Goal: Information Seeking & Learning: Learn about a topic

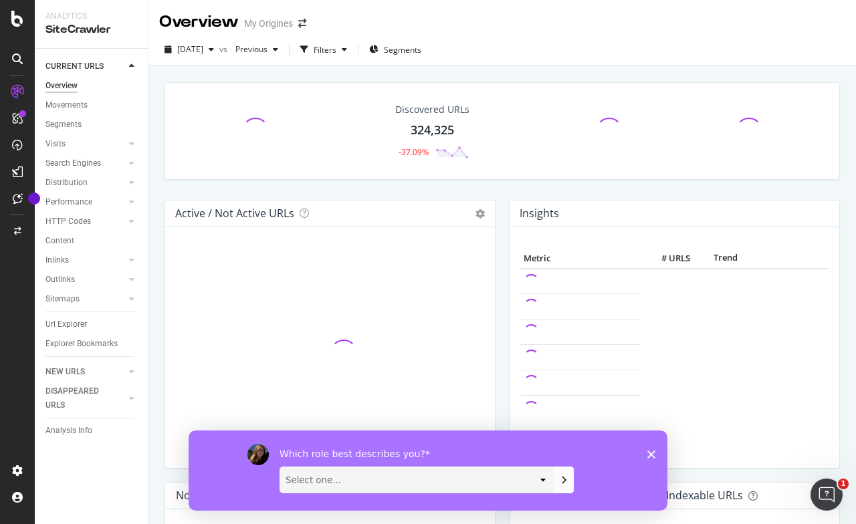
click at [652, 456] on icon "Fermer l'enquête" at bounding box center [651, 454] width 8 height 8
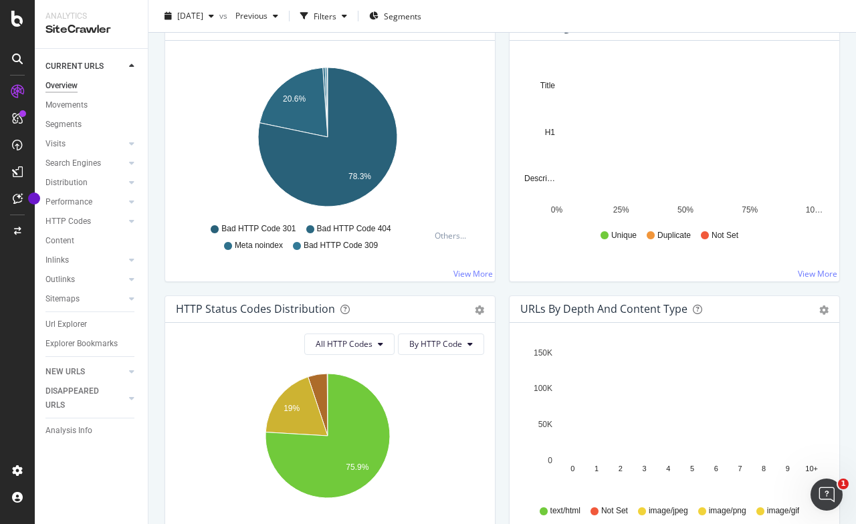
scroll to position [468, 0]
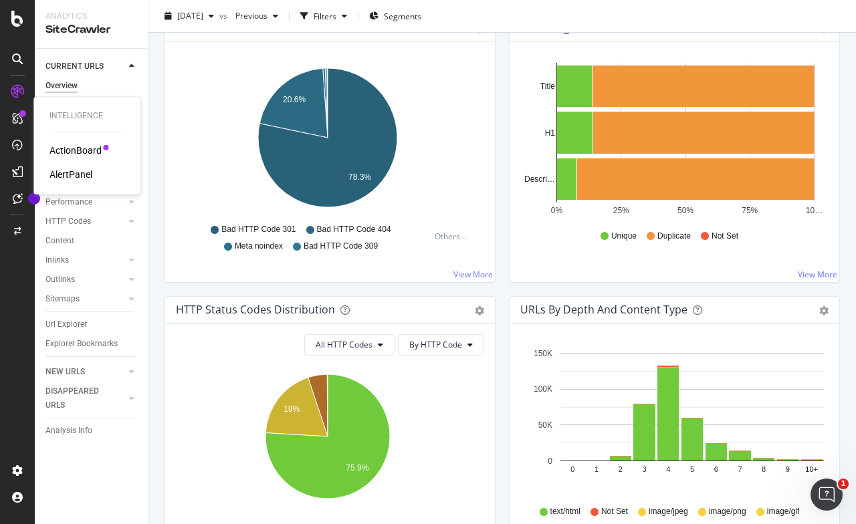
click at [58, 158] on div "ActionBoard AlertPanel" at bounding box center [86, 162] width 75 height 37
click at [62, 154] on div "ActionBoard" at bounding box center [75, 150] width 52 height 13
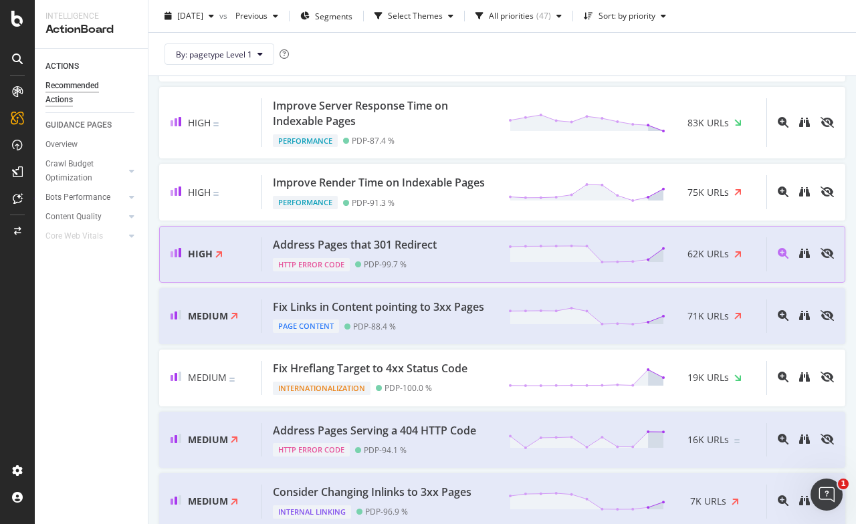
scroll to position [468, 0]
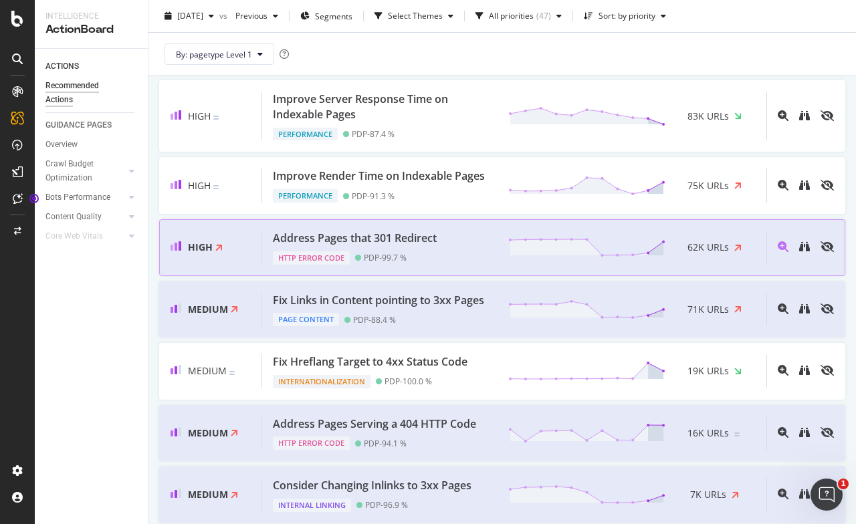
click at [431, 265] on div "HTTP Error Code PDP - 99.7 %" at bounding box center [357, 255] width 169 height 19
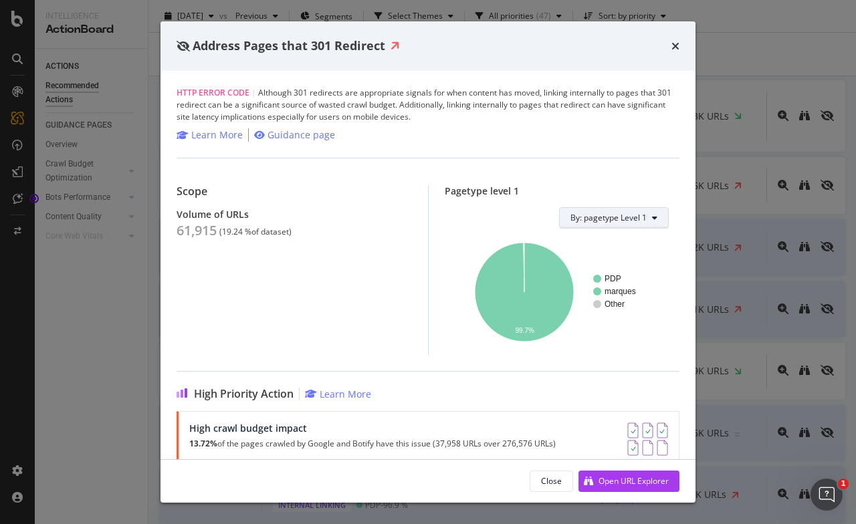
click at [581, 219] on span "By: pagetype Level 1" at bounding box center [608, 217] width 76 height 11
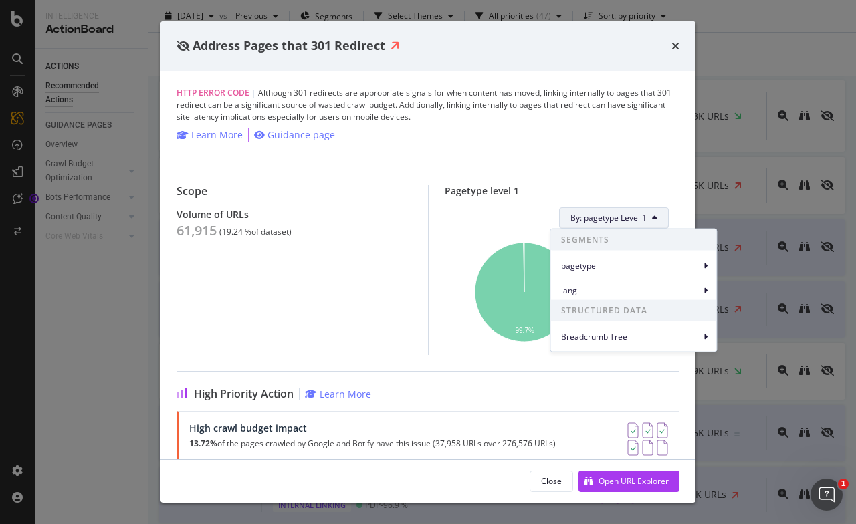
click at [507, 221] on div "By: pagetype Level 1" at bounding box center [562, 217] width 214 height 21
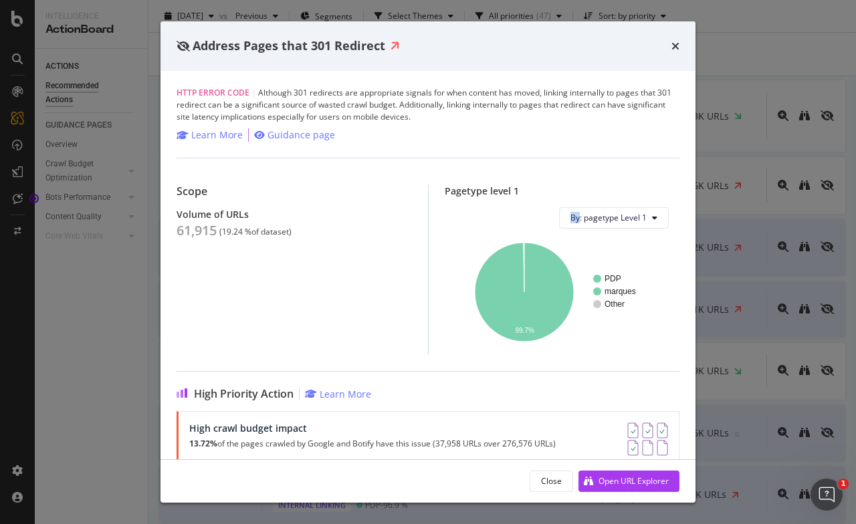
click at [507, 221] on div "By: pagetype Level 1" at bounding box center [562, 217] width 214 height 21
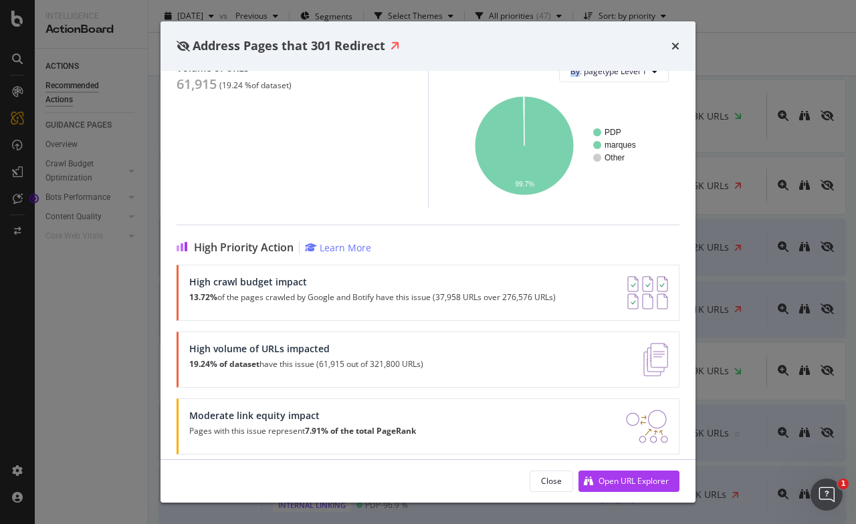
scroll to position [156, 0]
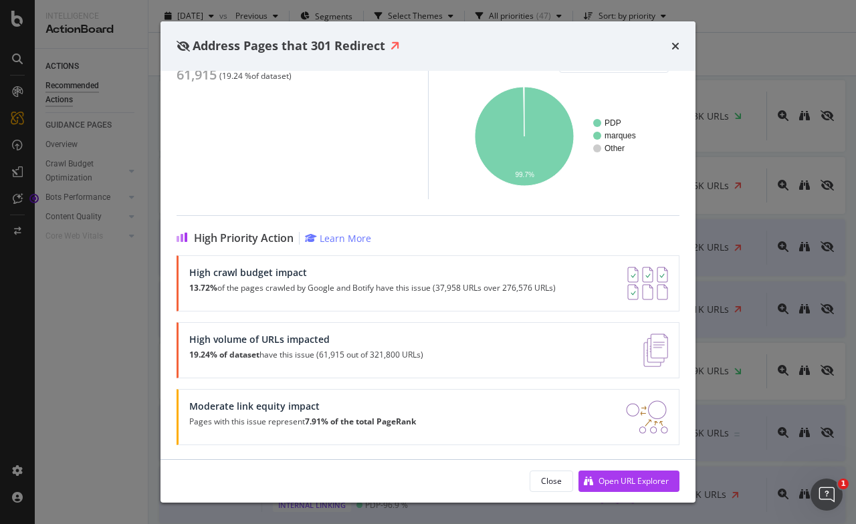
click at [411, 377] on div "High crawl budget impact 13.72% of the pages crawled by Google and Botify have …" at bounding box center [428, 350] width 503 height 190
click at [637, 483] on div "Open URL Explorer" at bounding box center [633, 480] width 70 height 11
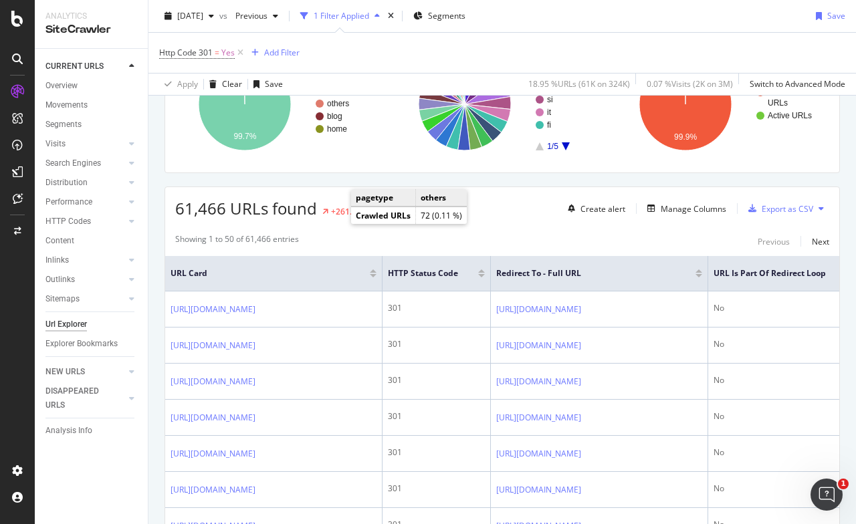
scroll to position [92, 0]
